Goal: Check status: Check status

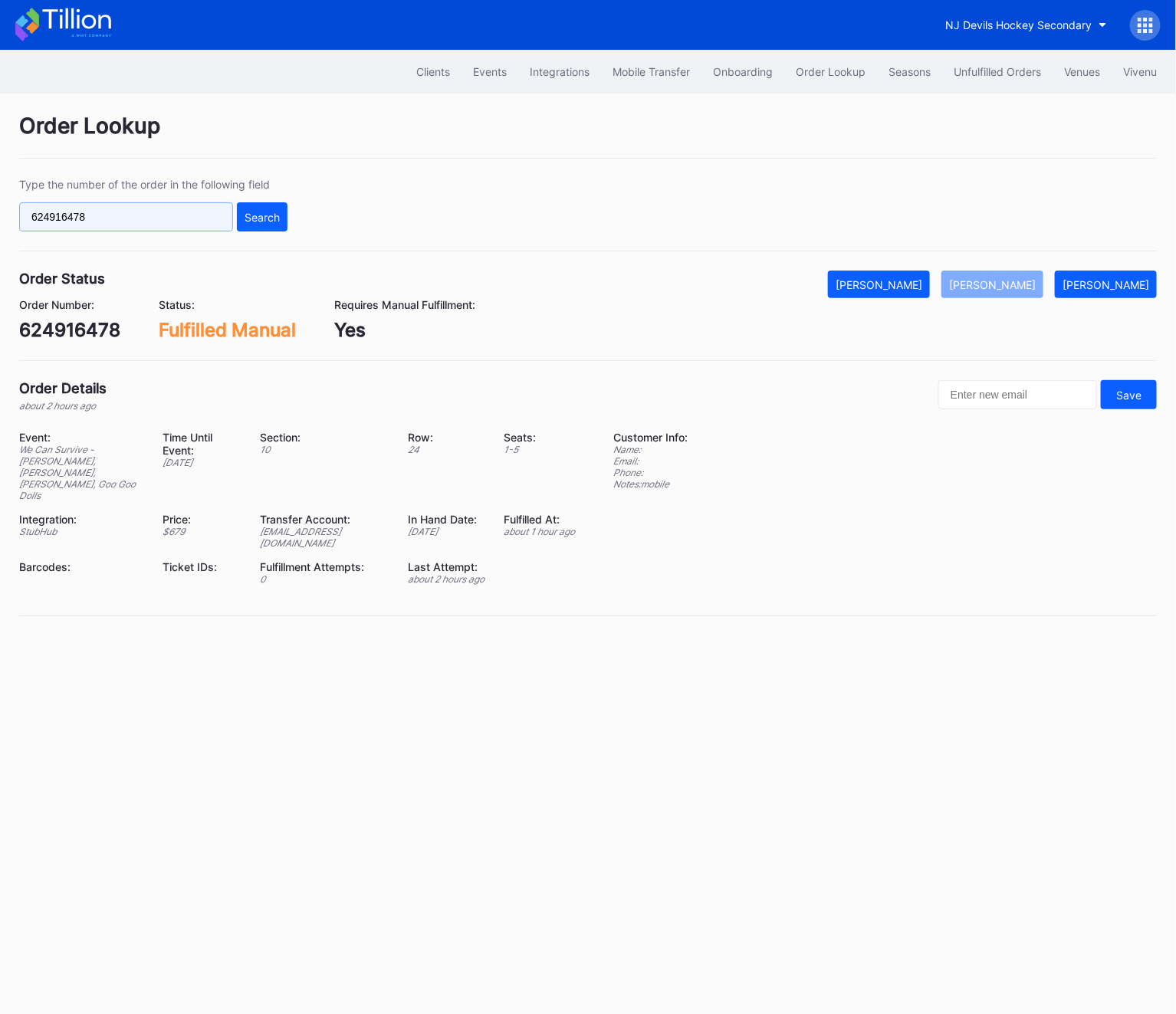
click at [141, 224] on input "624916478" at bounding box center [126, 216] width 214 height 29
paste input "75801767"
click at [254, 213] on div "Search" at bounding box center [262, 217] width 35 height 13
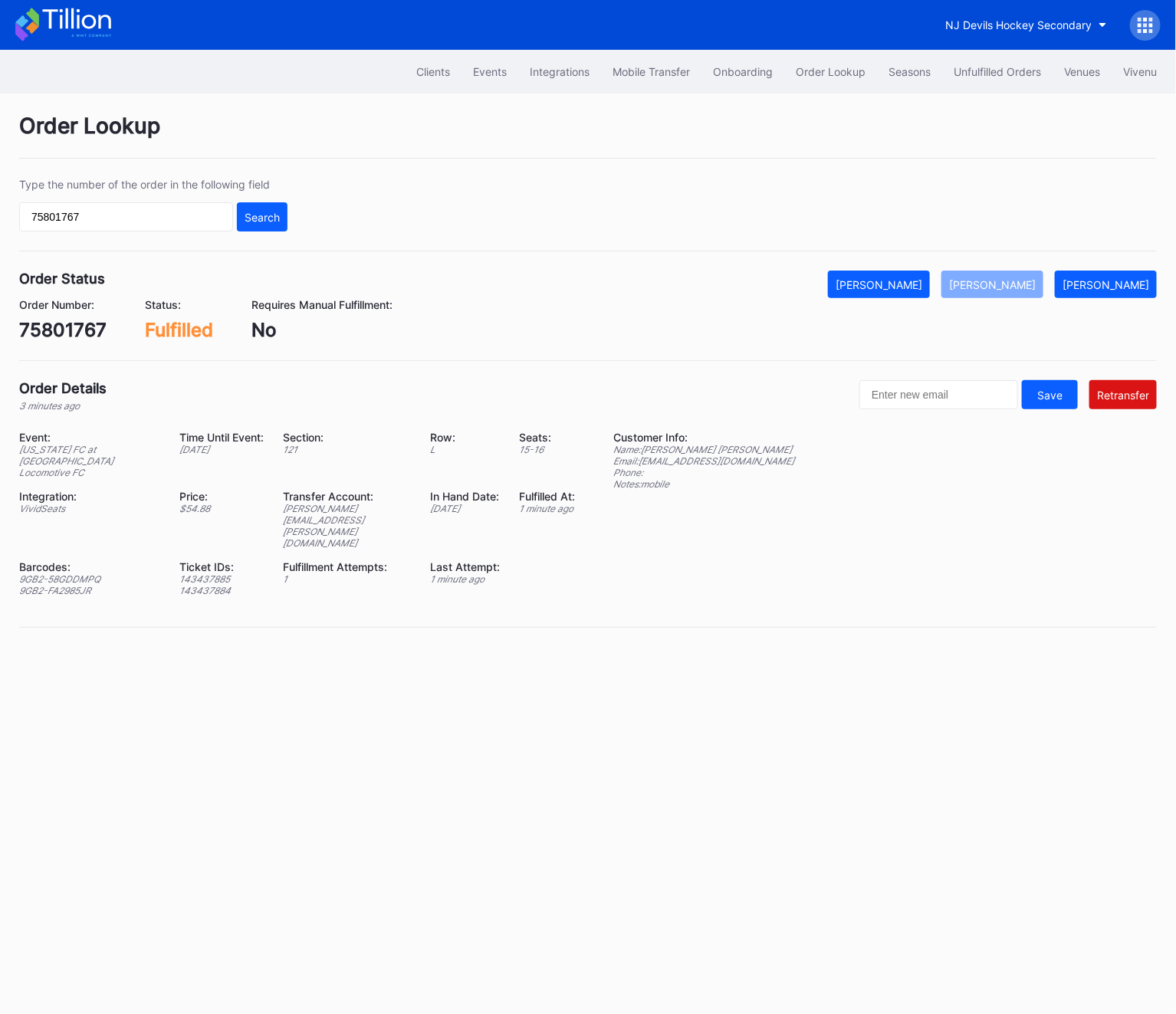
click at [31, 326] on div "75801767" at bounding box center [63, 330] width 88 height 22
click at [102, 215] on input "75801767" at bounding box center [126, 216] width 214 height 29
paste input "624916478"
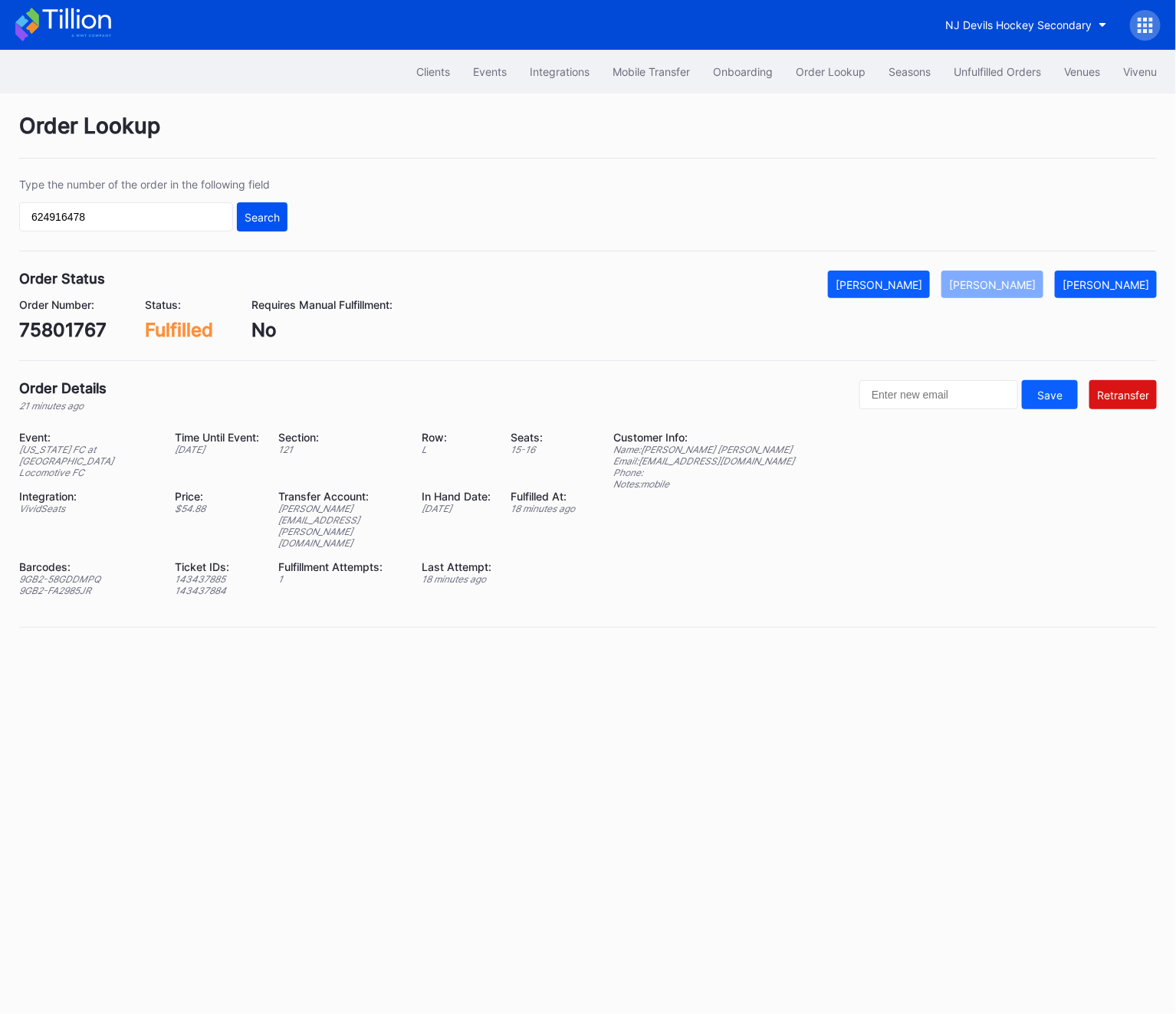
click at [265, 207] on button "Search" at bounding box center [263, 216] width 51 height 29
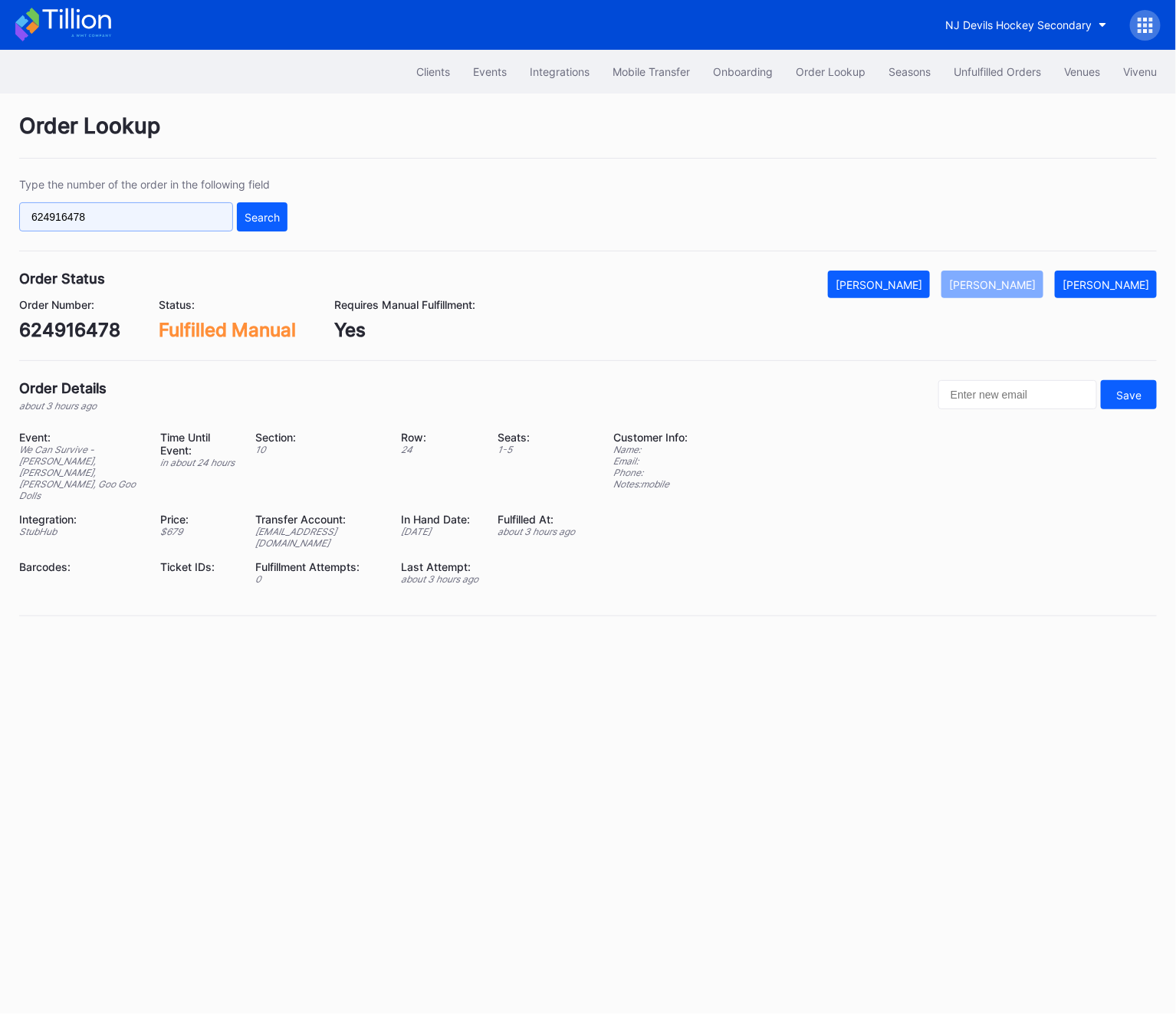
click at [130, 225] on input "624916478" at bounding box center [126, 216] width 214 height 29
paste input "dlw7a70yl86"
click at [248, 217] on div "Search" at bounding box center [262, 217] width 35 height 13
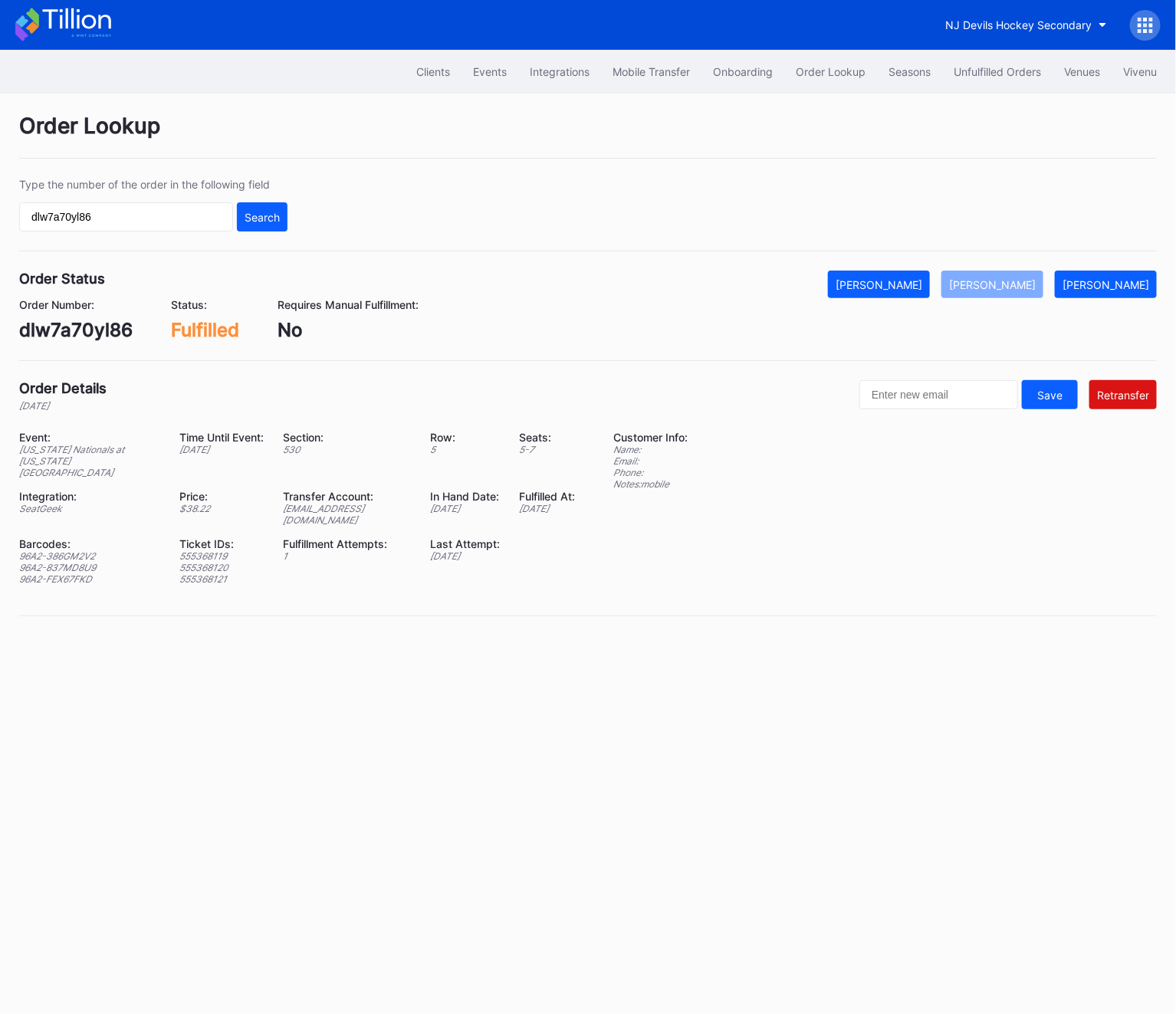
click at [322, 503] on div "[EMAIL_ADDRESS][DOMAIN_NAME]" at bounding box center [346, 514] width 128 height 23
click at [81, 333] on div "dlw7a70yl86" at bounding box center [76, 330] width 114 height 22
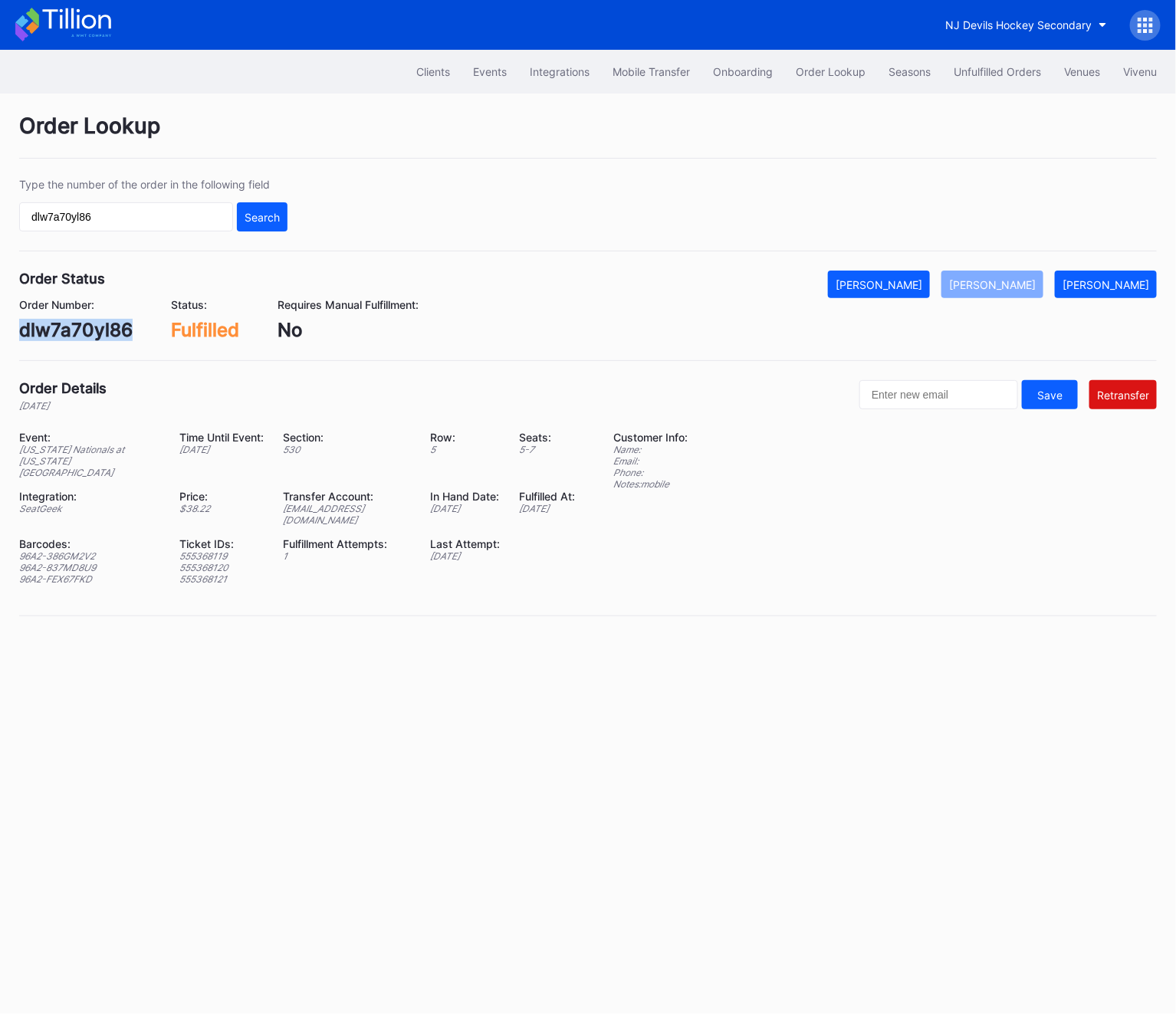
copy div "dlw7a70yl86"
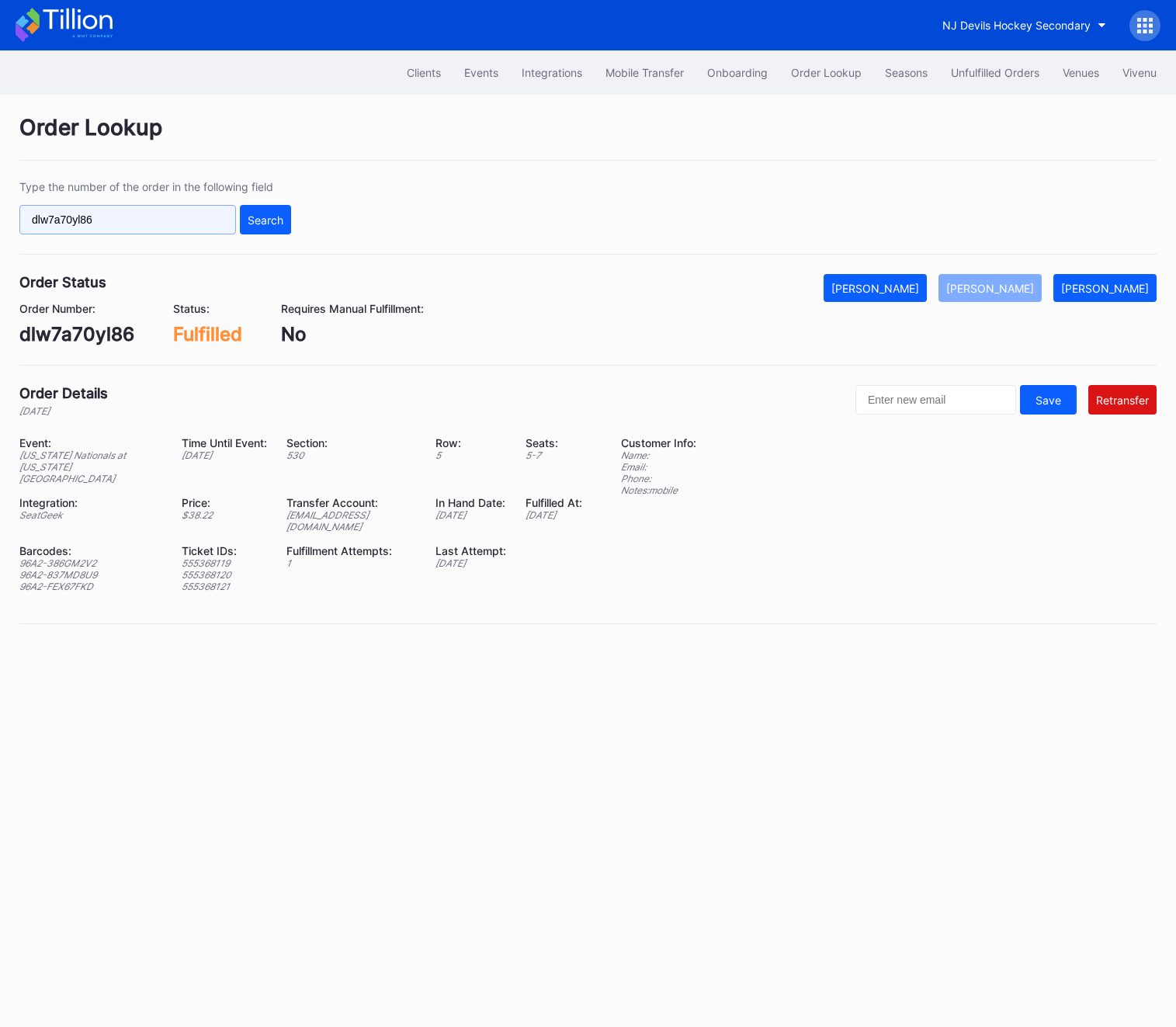
click at [145, 222] on input "dlw7a70yl86" at bounding box center [127, 219] width 217 height 30
paste input "75660278"
type input "75660278"
click at [301, 219] on div "Type the number of the order in the following field 75660278 Search" at bounding box center [588, 217] width 1137 height 74
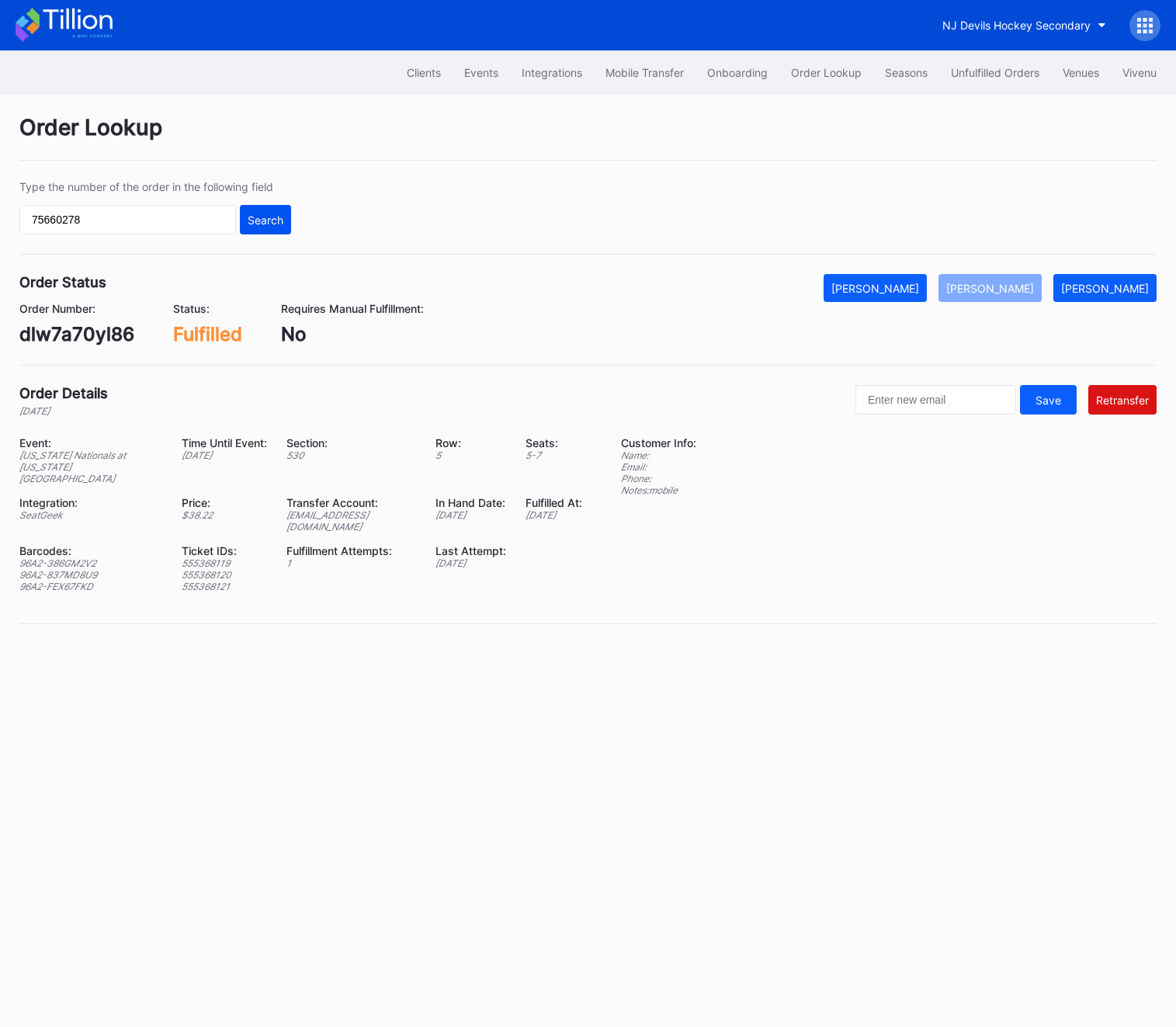
click at [280, 219] on div "Search" at bounding box center [265, 220] width 35 height 13
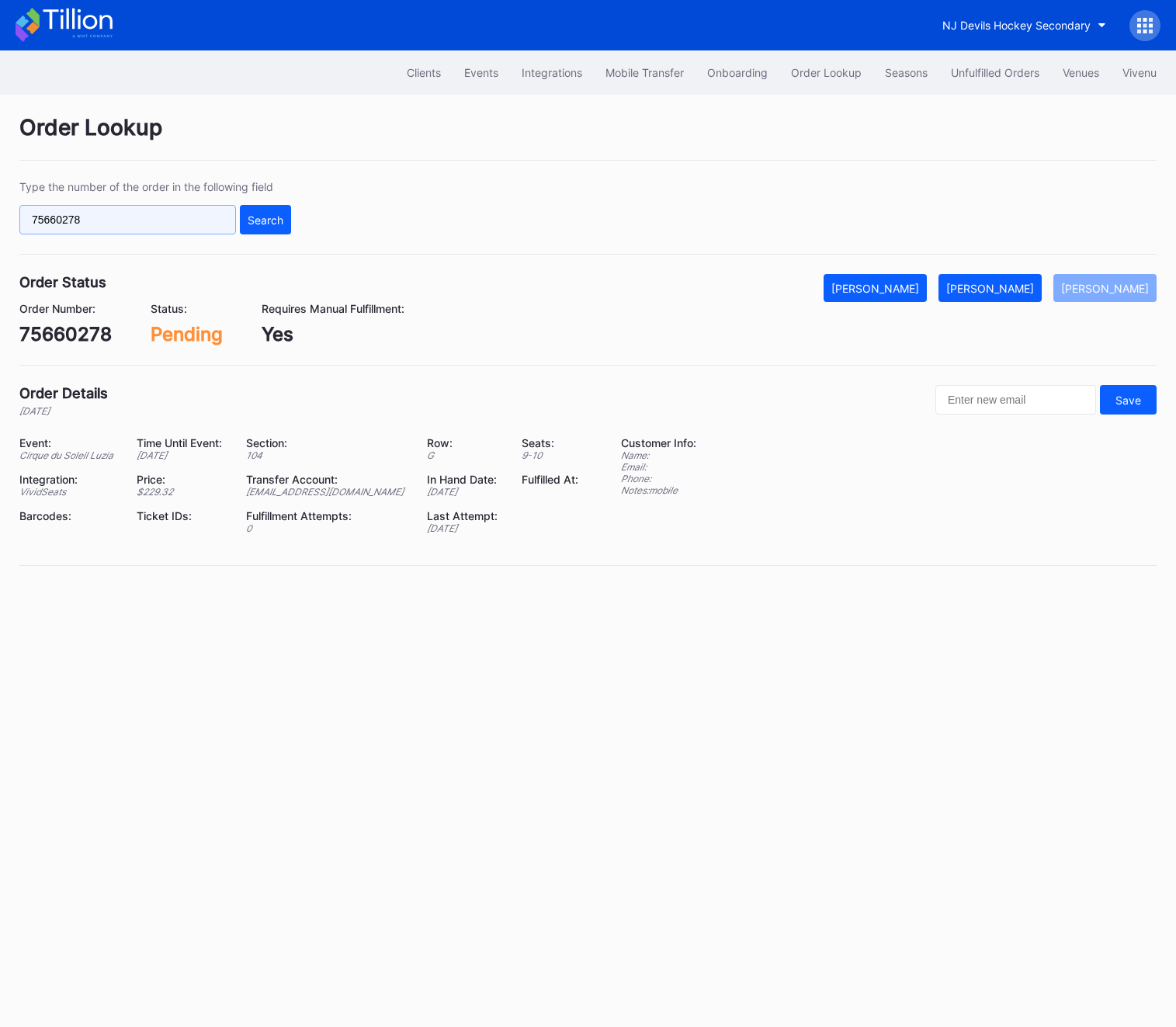
click at [83, 217] on input "75660278" at bounding box center [127, 219] width 217 height 30
paste input "623937423"
type input "623937423"
click at [290, 215] on button "Search" at bounding box center [266, 219] width 52 height 30
